Goal: Task Accomplishment & Management: Manage account settings

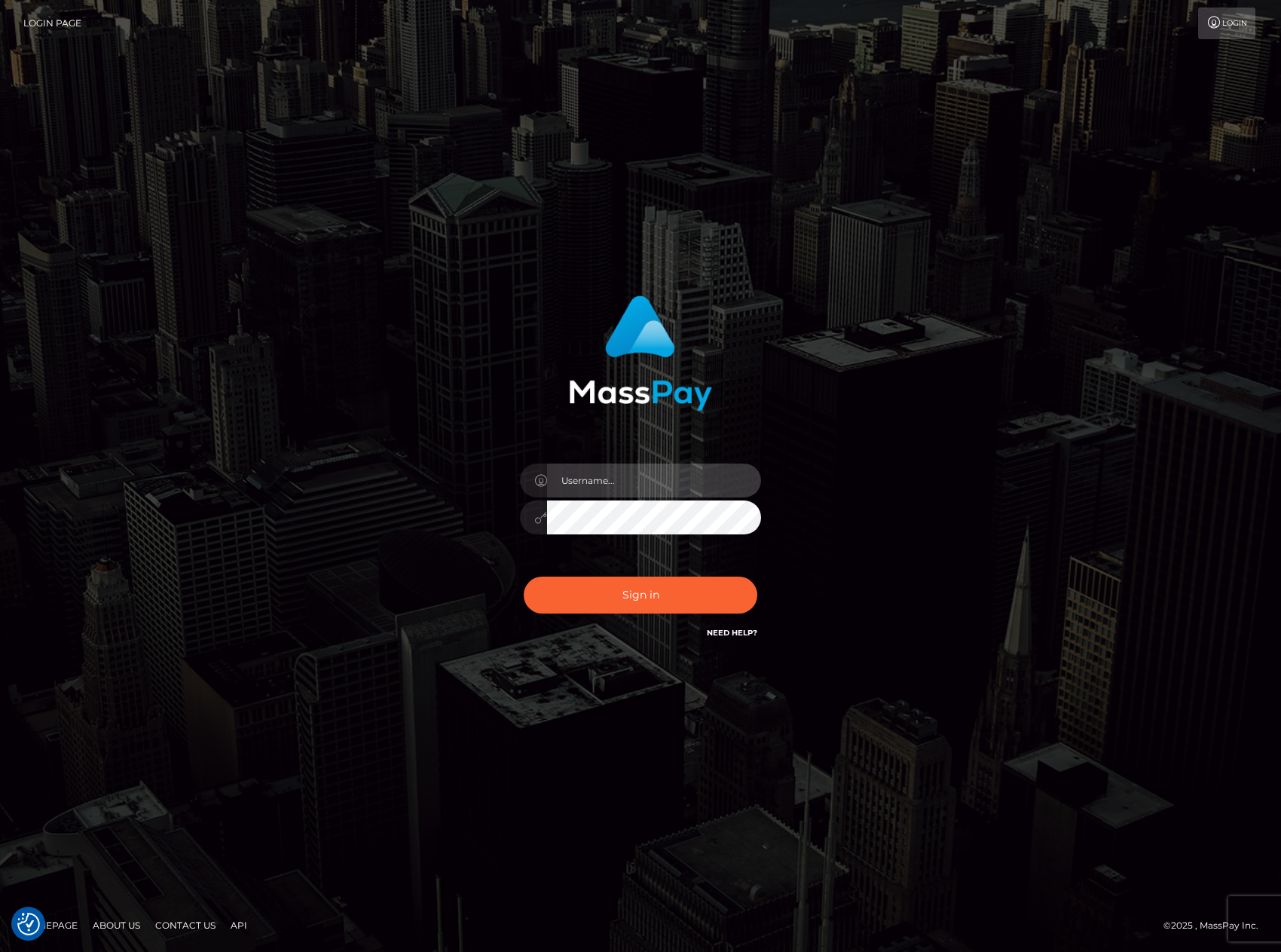
click at [640, 476] on input "text" at bounding box center [653, 481] width 214 height 34
type input "[EMAIL_ADDRESS][DOMAIN_NAME]"
click at [618, 615] on div "Sign in Need Help?" at bounding box center [641, 600] width 264 height 67
click at [625, 596] on button "Sign in" at bounding box center [641, 595] width 234 height 37
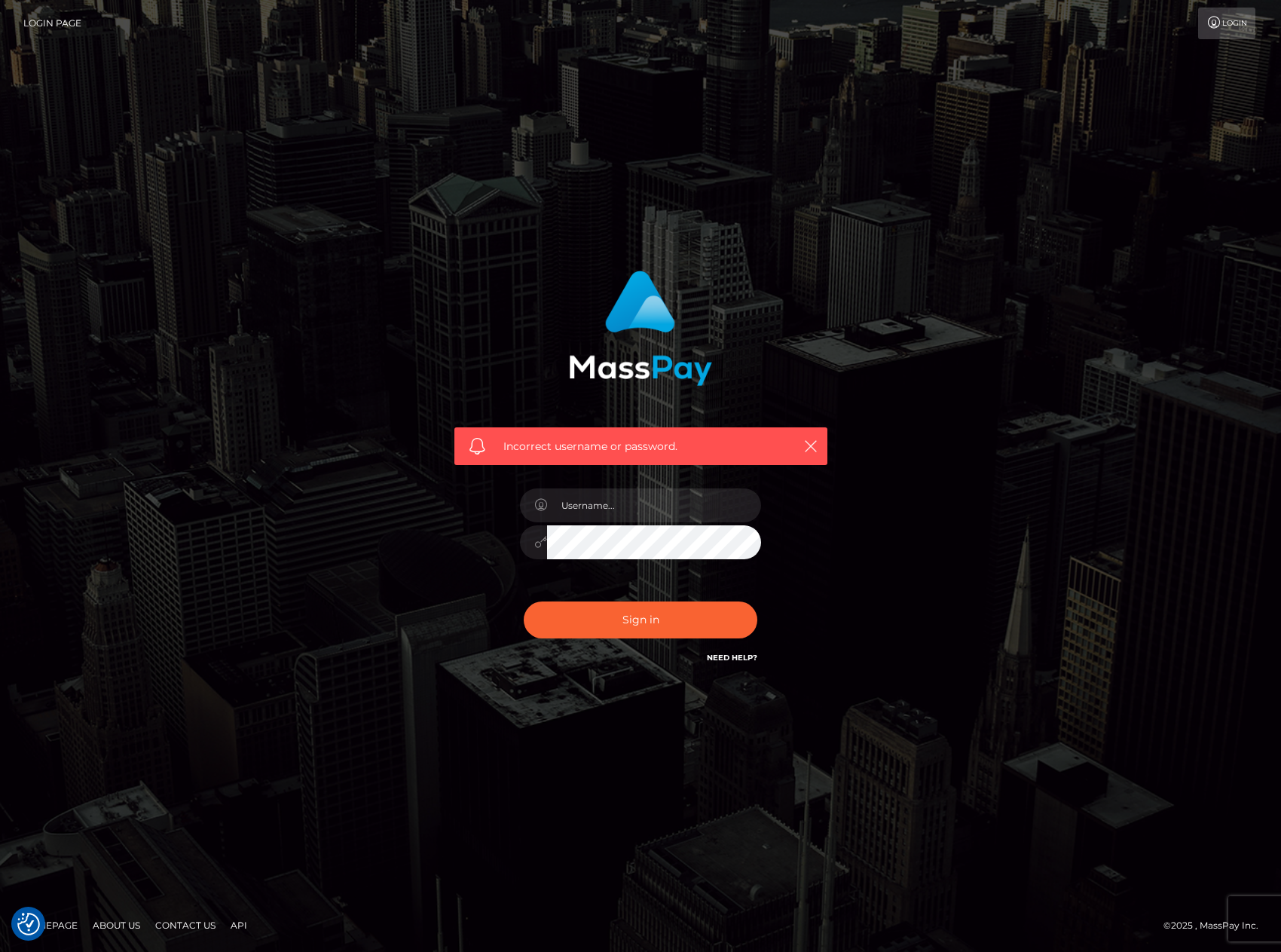
click at [720, 658] on link "Need Help?" at bounding box center [732, 657] width 51 height 9
click at [707, 513] on input "text" at bounding box center [653, 505] width 214 height 34
type input "electrodolly@gmail.com"
click at [671, 624] on button "Sign in" at bounding box center [641, 619] width 234 height 37
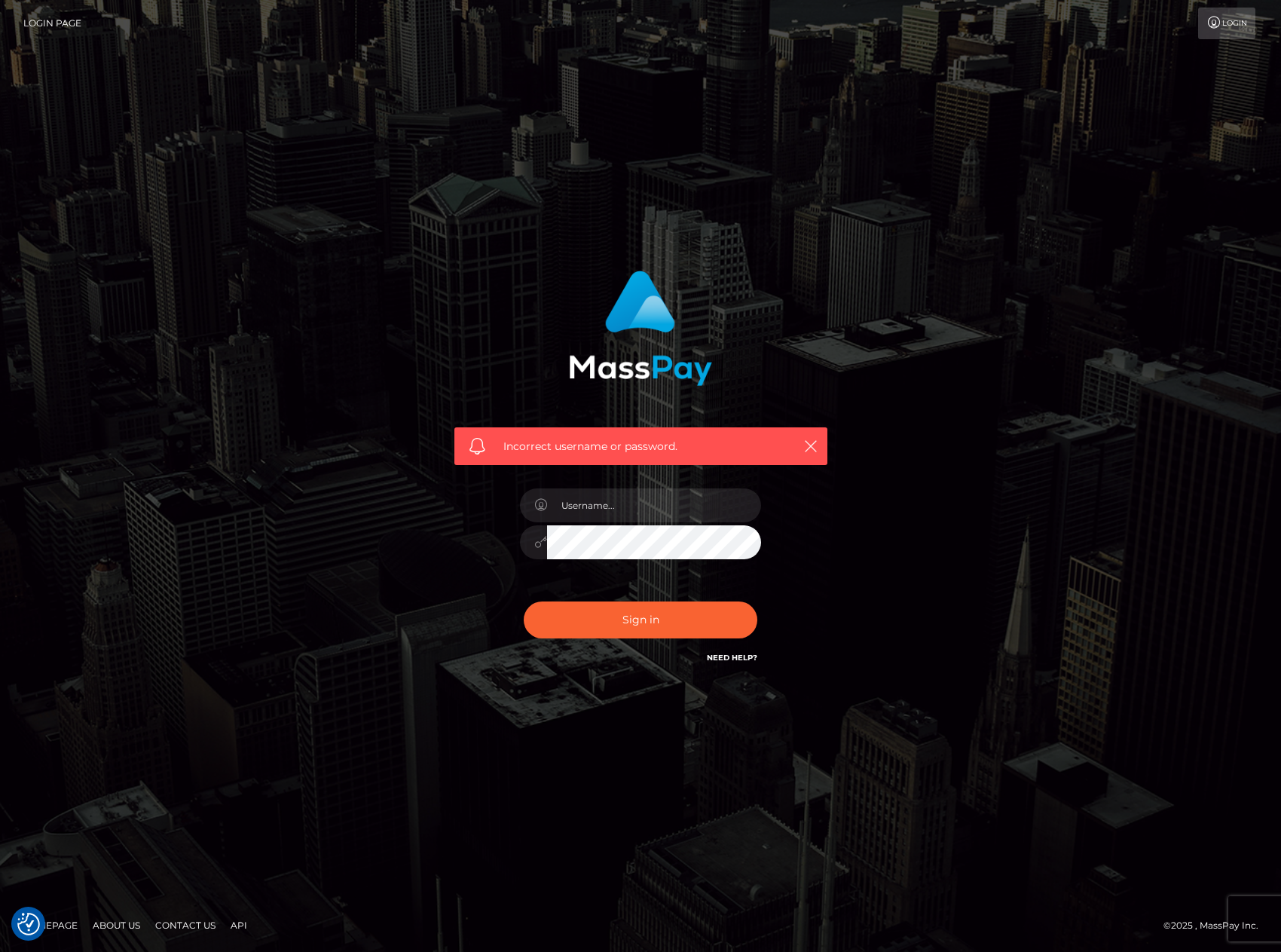
click at [735, 661] on link "Need Help?" at bounding box center [732, 657] width 51 height 9
click at [736, 656] on link "Need Help?" at bounding box center [732, 657] width 51 height 9
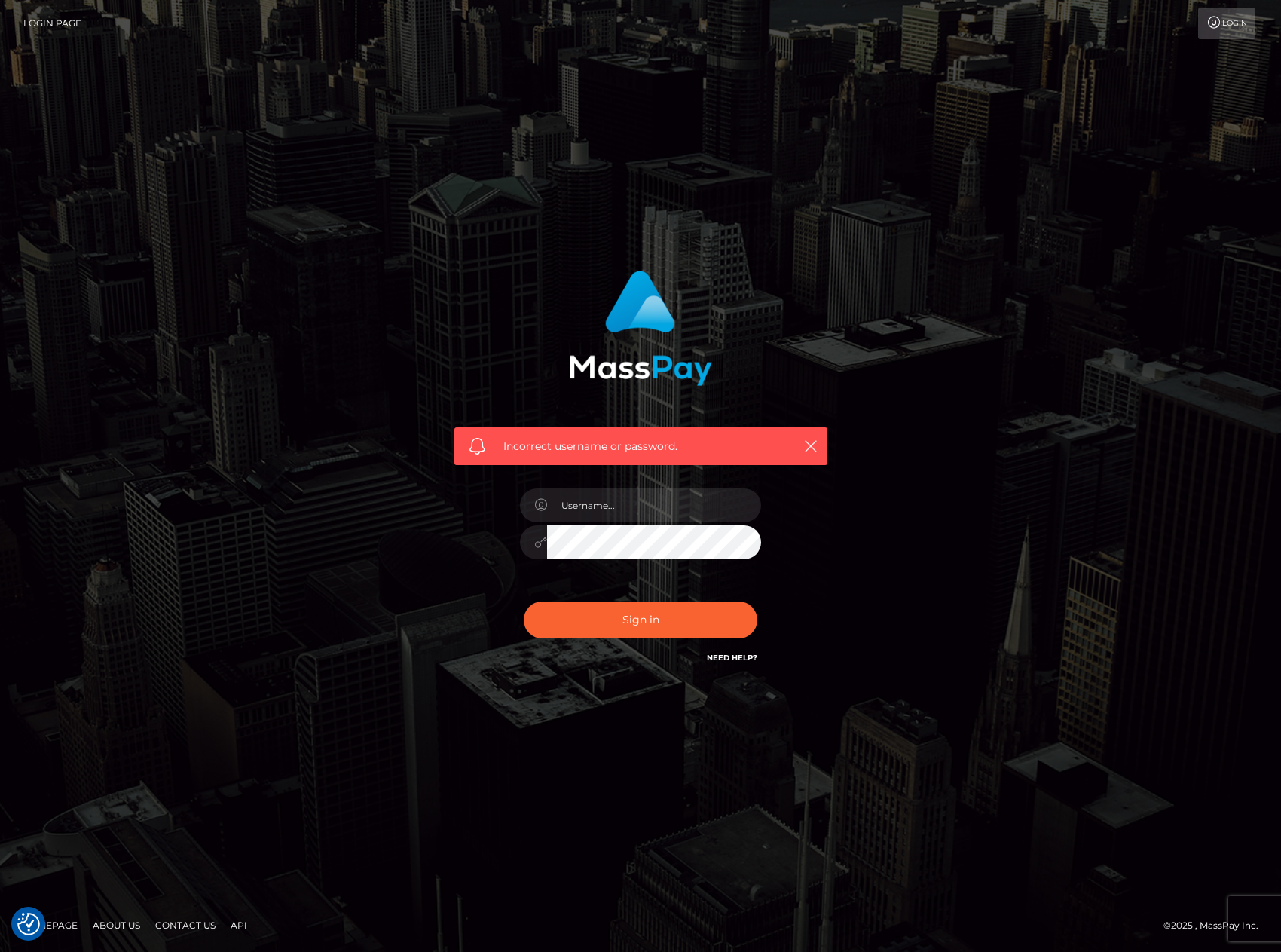
click at [736, 656] on link "Need Help?" at bounding box center [732, 657] width 51 height 9
click at [736, 655] on link "Need Help?" at bounding box center [732, 657] width 51 height 9
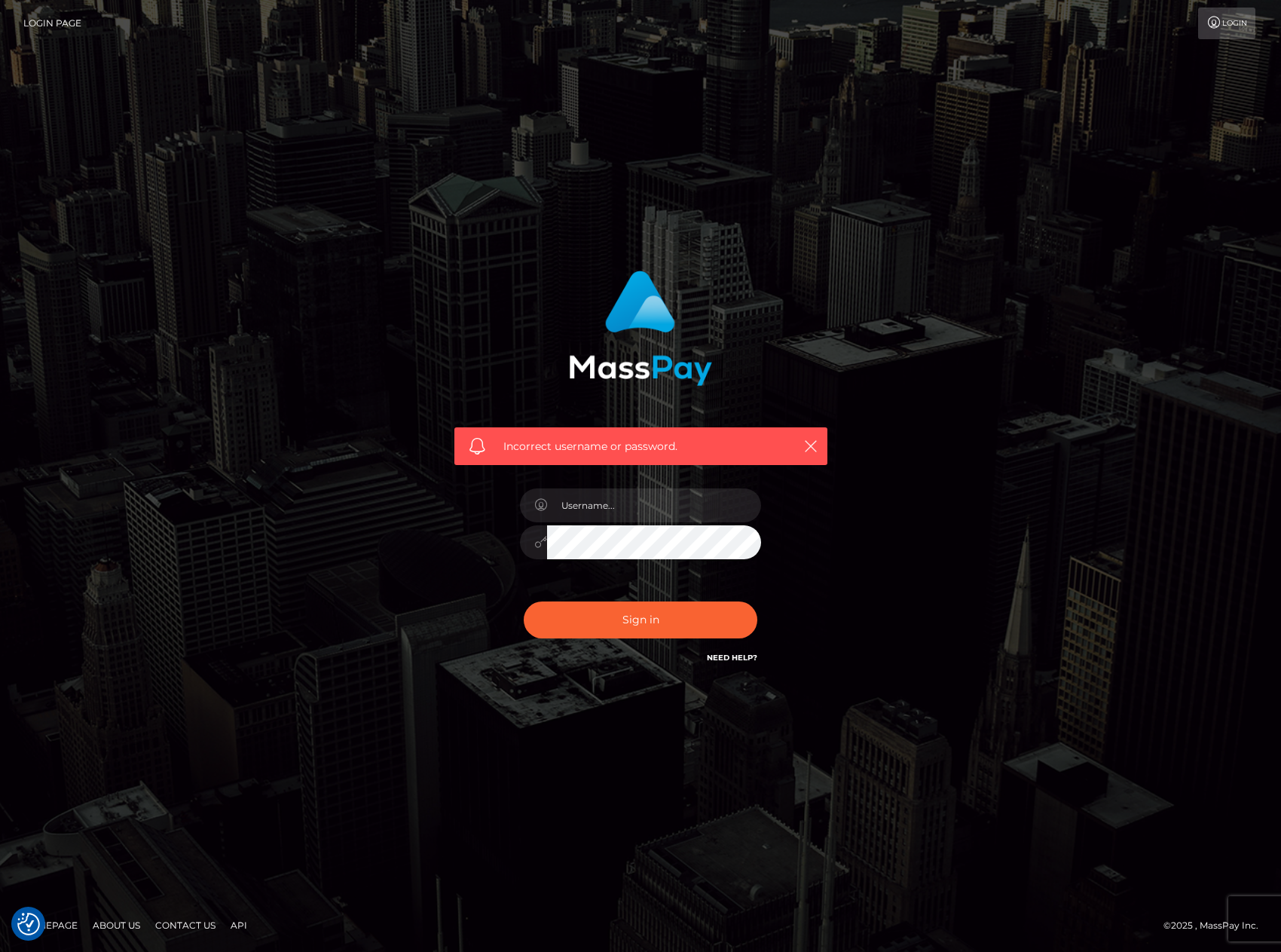
click at [736, 655] on link "Need Help?" at bounding box center [732, 657] width 51 height 9
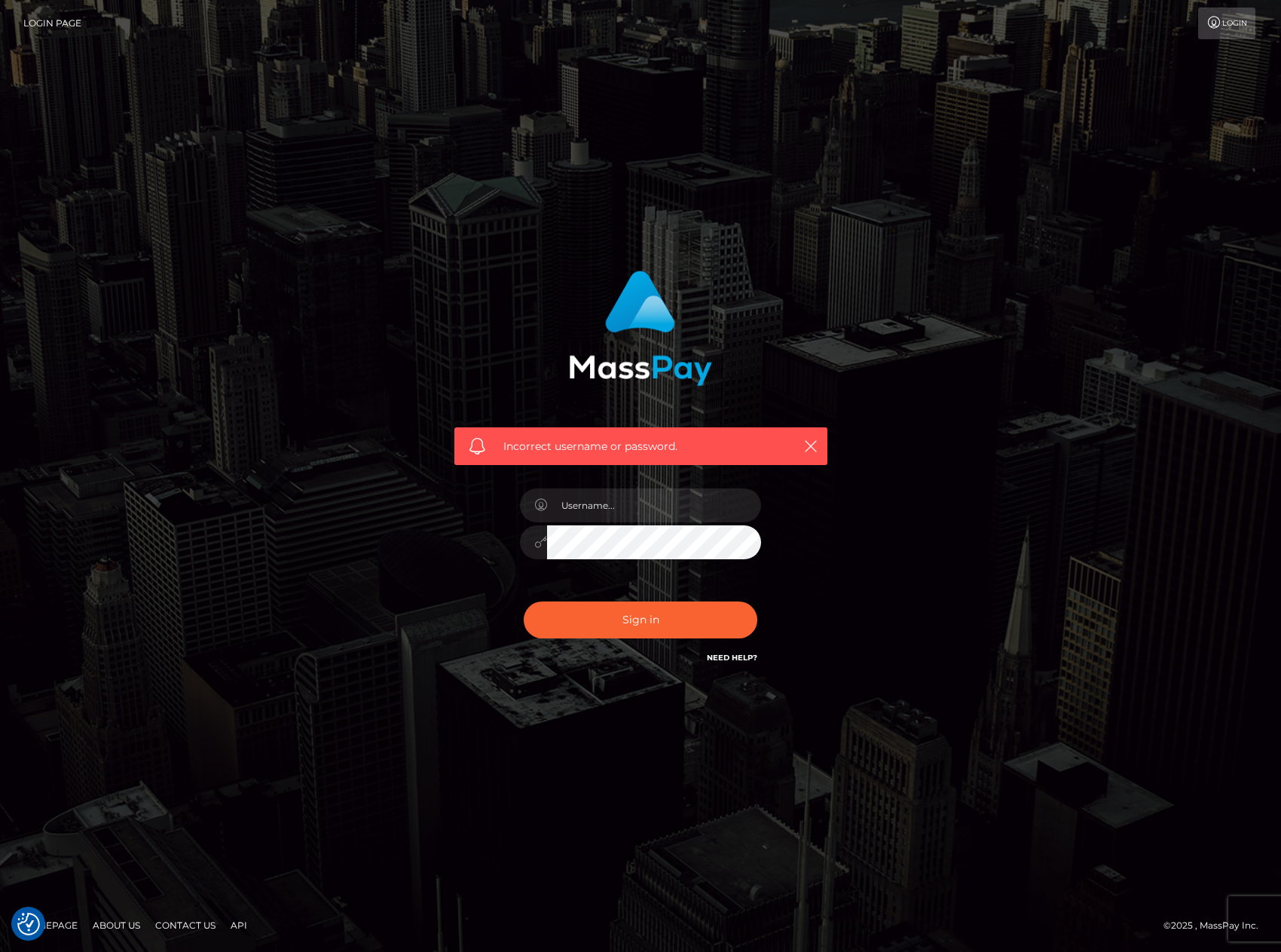
click at [736, 655] on link "Need Help?" at bounding box center [732, 657] width 51 height 9
click at [694, 507] on input "text" at bounding box center [653, 505] width 214 height 34
type input "r"
type input "electrodolly@gmail.com"
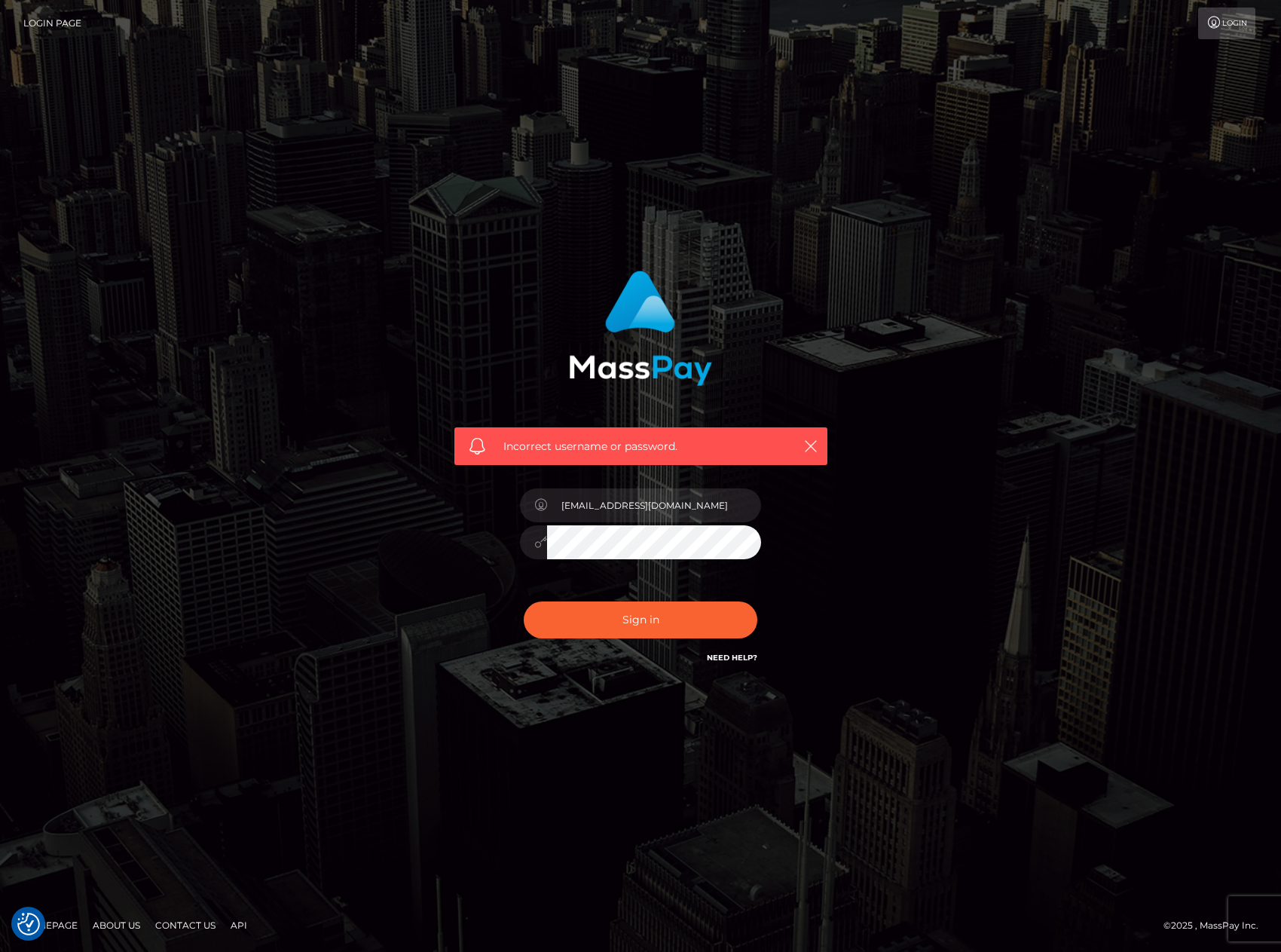
drag, startPoint x: 683, startPoint y: 524, endPoint x: 815, endPoint y: 518, distance: 132.1
click at [867, 474] on div "Incorrect username or password. electrodolly@gmail.com" at bounding box center [640, 476] width 859 height 434
click at [524, 601] on button "Sign in" at bounding box center [641, 619] width 234 height 37
click at [749, 653] on link "Need Help?" at bounding box center [732, 657] width 51 height 9
click at [743, 662] on link "Need Help?" at bounding box center [732, 657] width 51 height 9
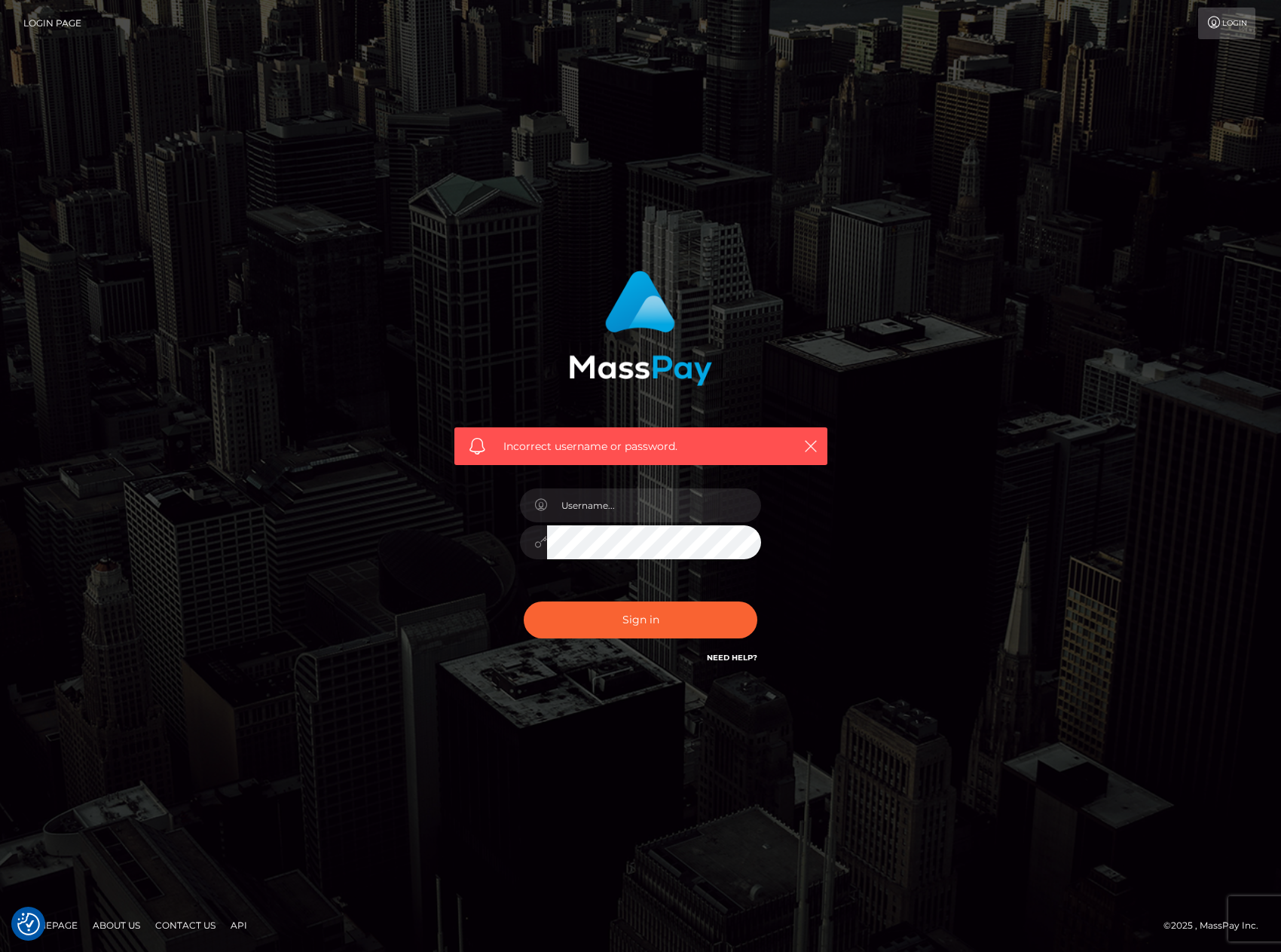
click at [743, 662] on link "Need Help?" at bounding box center [732, 657] width 51 height 9
click at [1251, 21] on link "Login" at bounding box center [1226, 24] width 57 height 32
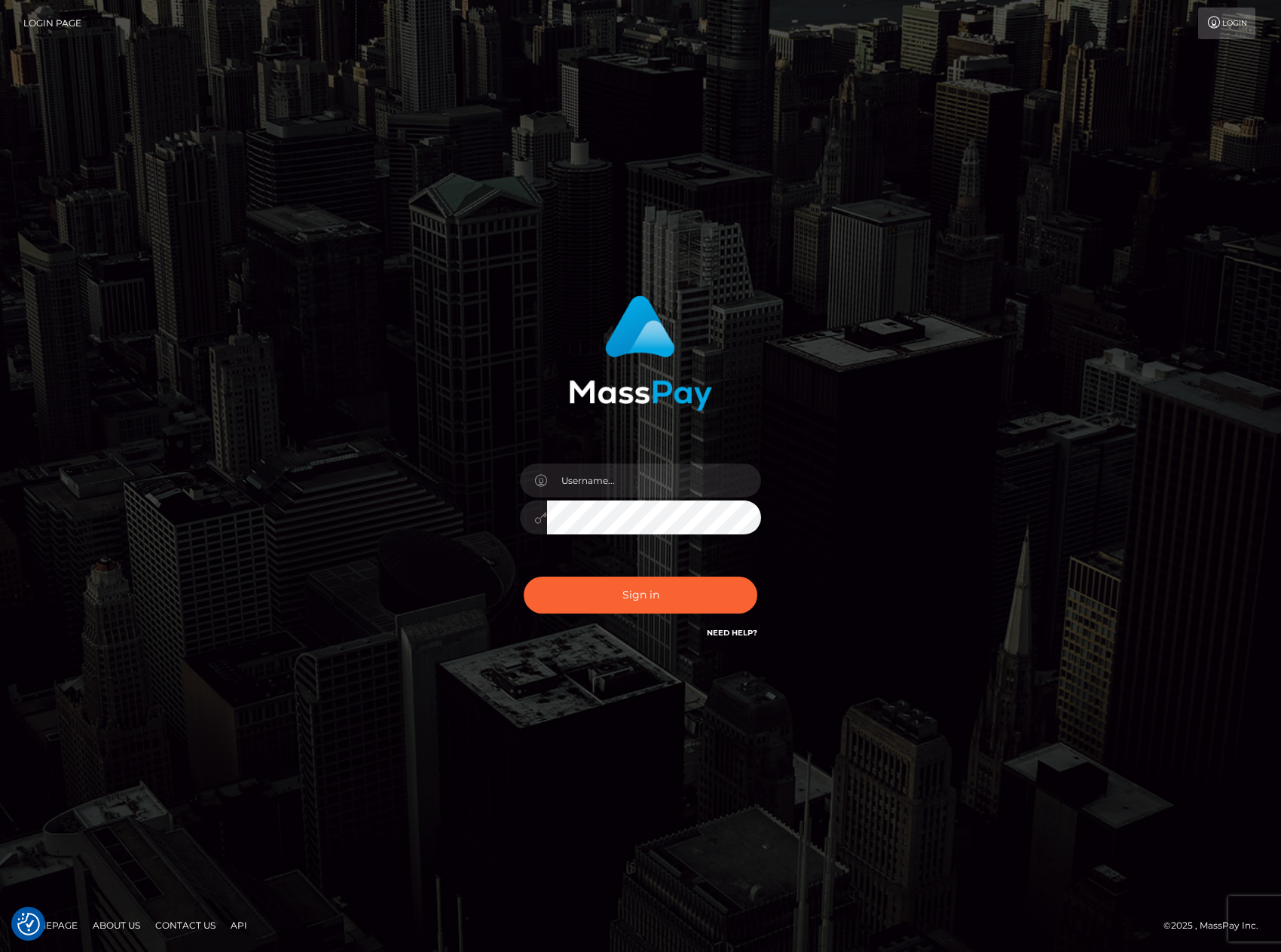
click at [1251, 21] on link "Login" at bounding box center [1226, 24] width 57 height 32
